Goal: Task Accomplishment & Management: Manage account settings

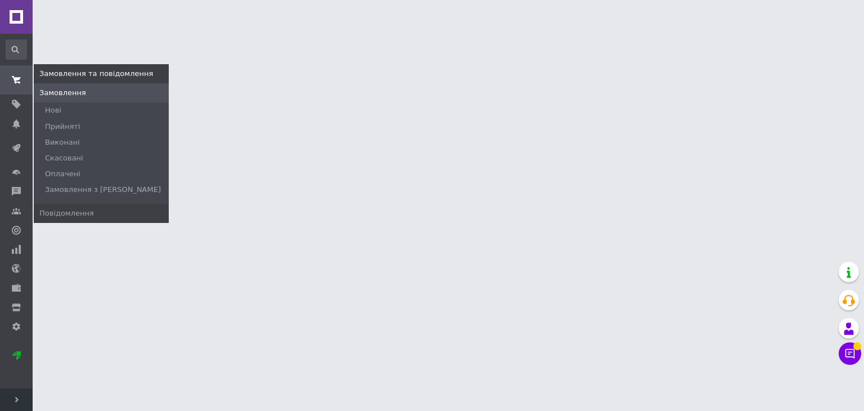
click at [30, 89] on span at bounding box center [16, 80] width 33 height 20
click at [52, 98] on link "Замовлення" at bounding box center [101, 92] width 135 height 19
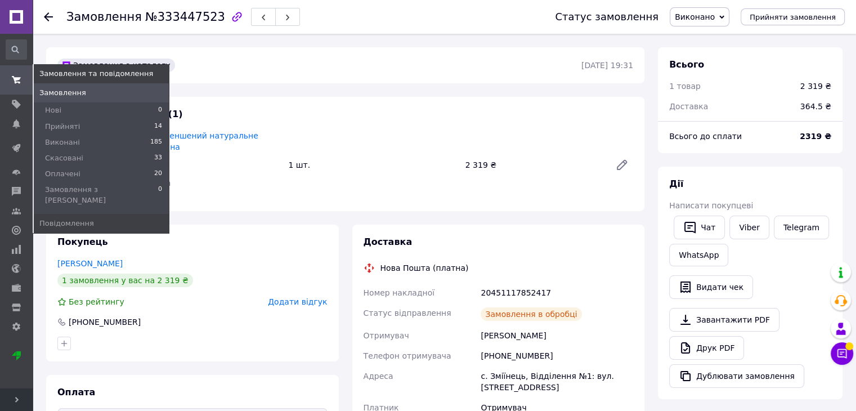
click at [71, 96] on span "Замовлення" at bounding box center [62, 93] width 47 height 10
